Goal: Task Accomplishment & Management: Manage account settings

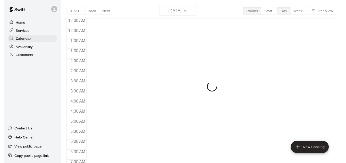
scroll to position [342, 0]
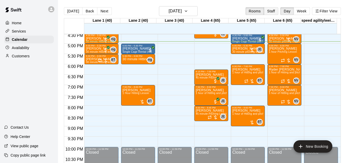
click at [271, 13] on button "Staff" at bounding box center [271, 11] width 15 height 8
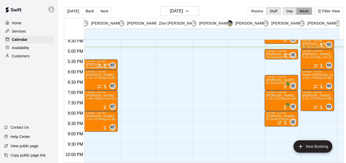
drag, startPoint x: 306, startPoint y: 10, endPoint x: 296, endPoint y: 14, distance: 11.4
click at [306, 10] on button "Week" at bounding box center [304, 11] width 16 height 8
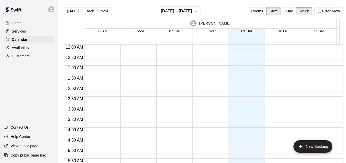
scroll to position [349, 0]
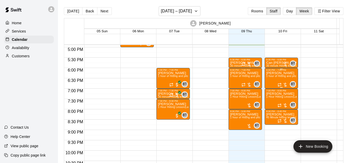
click at [287, 75] on div "[PERSON_NAME] 1 hour of Hitting and pitching/fielding (Lane 5 (65))" at bounding box center [281, 152] width 30 height 163
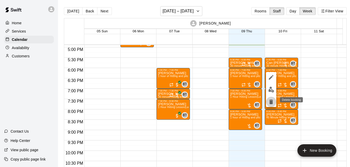
click at [271, 102] on icon "delete" at bounding box center [272, 101] width 4 height 5
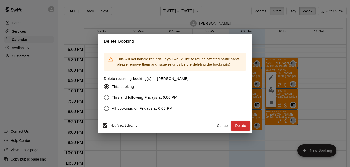
click at [130, 109] on span "All bookings on Fridays at 6:00 PM" at bounding box center [142, 108] width 61 height 5
click at [240, 126] on button "Delete" at bounding box center [240, 126] width 19 height 10
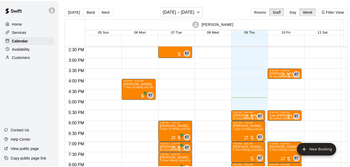
scroll to position [293, 0]
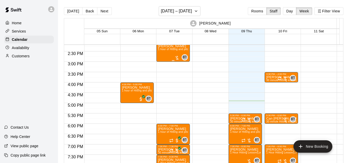
click at [177, 59] on div at bounding box center [177, 57] width 5 height 5
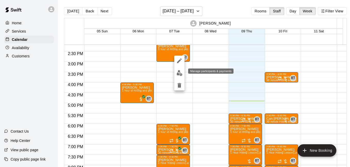
click at [178, 71] on img "edit" at bounding box center [180, 73] width 6 height 6
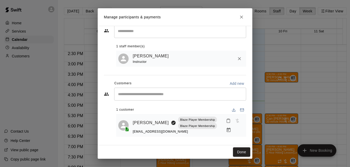
scroll to position [16, 0]
click at [226, 128] on div "Mark attendance" at bounding box center [225, 129] width 26 height 9
click at [226, 129] on icon "Manage bookings & payment" at bounding box center [228, 129] width 5 height 5
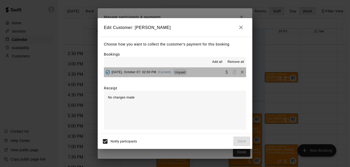
click at [200, 72] on button "[DATE], October 07: 02:00 PM (Current) Unpaid" at bounding box center [175, 72] width 142 height 10
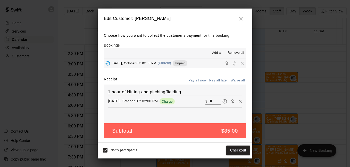
click at [230, 102] on icon "Waive payment" at bounding box center [232, 101] width 5 height 5
type input "*"
click at [229, 100] on span "Waive payment" at bounding box center [233, 101] width 8 height 4
click at [200, 80] on button "Pay all now" at bounding box center [197, 80] width 21 height 8
click at [241, 18] on icon "button" at bounding box center [241, 18] width 6 height 6
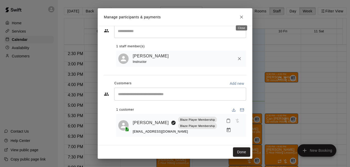
click at [243, 17] on icon "Close" at bounding box center [241, 16] width 5 height 5
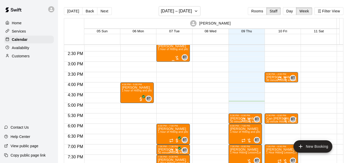
click at [177, 58] on div at bounding box center [177, 57] width 5 height 5
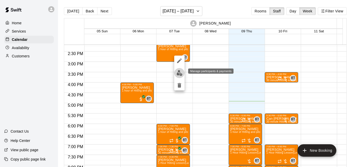
click at [179, 73] on img "edit" at bounding box center [180, 73] width 6 height 6
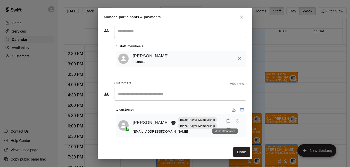
click at [224, 130] on div "Mark attendance" at bounding box center [225, 130] width 25 height 5
click at [227, 128] on icon "Manage bookings & payment" at bounding box center [229, 129] width 4 height 4
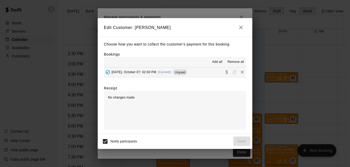
click at [192, 72] on button "[DATE], October 07: 02:00 PM (Current) Unpaid" at bounding box center [175, 72] width 142 height 10
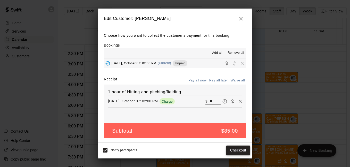
click at [237, 150] on button "Checkout" at bounding box center [238, 150] width 24 height 10
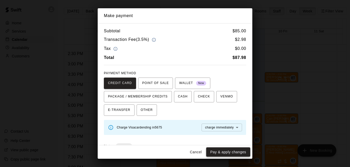
click at [219, 152] on button "Pay & apply changes" at bounding box center [228, 152] width 44 height 10
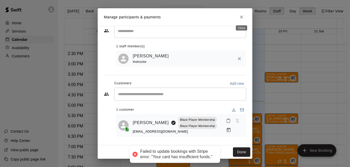
click at [240, 15] on icon "Close" at bounding box center [241, 16] width 5 height 5
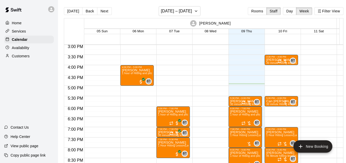
scroll to position [311, 0]
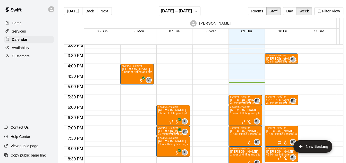
click at [271, 100] on p "Can [PERSON_NAME]" at bounding box center [281, 100] width 30 height 0
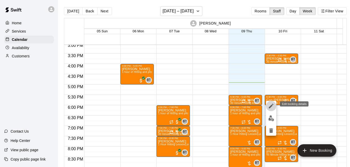
click at [270, 105] on icon "edit" at bounding box center [271, 106] width 6 height 6
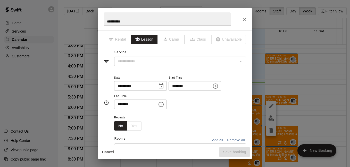
click at [114, 21] on input "**********" at bounding box center [167, 19] width 127 height 14
type input "**********"
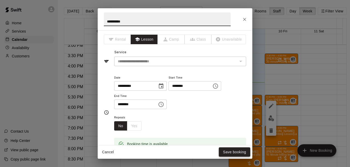
type input "**********"
click at [230, 153] on button "Save booking" at bounding box center [234, 152] width 31 height 10
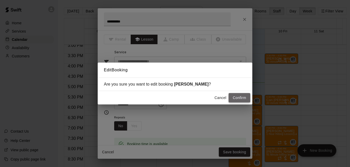
click at [231, 98] on button "Confirm" at bounding box center [240, 98] width 22 height 10
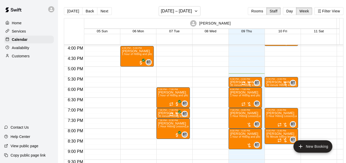
scroll to position [330, 0]
